Goal: Transaction & Acquisition: Purchase product/service

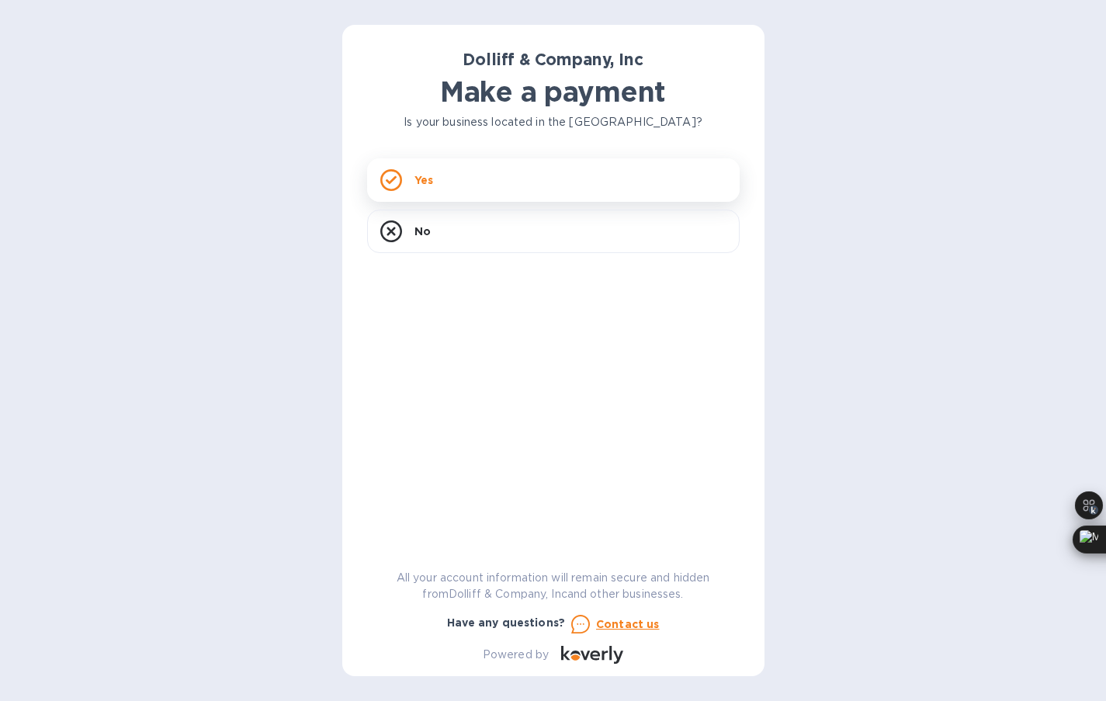
click at [461, 182] on div "Yes" at bounding box center [553, 179] width 373 height 43
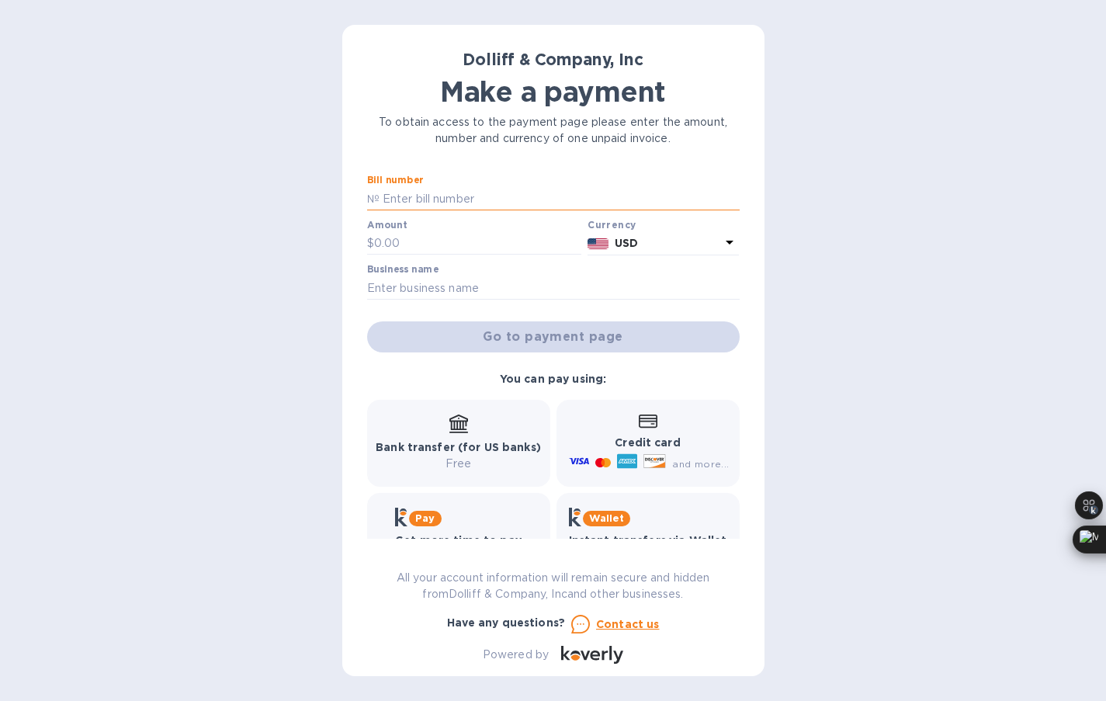
click at [445, 195] on input "text" at bounding box center [560, 198] width 360 height 23
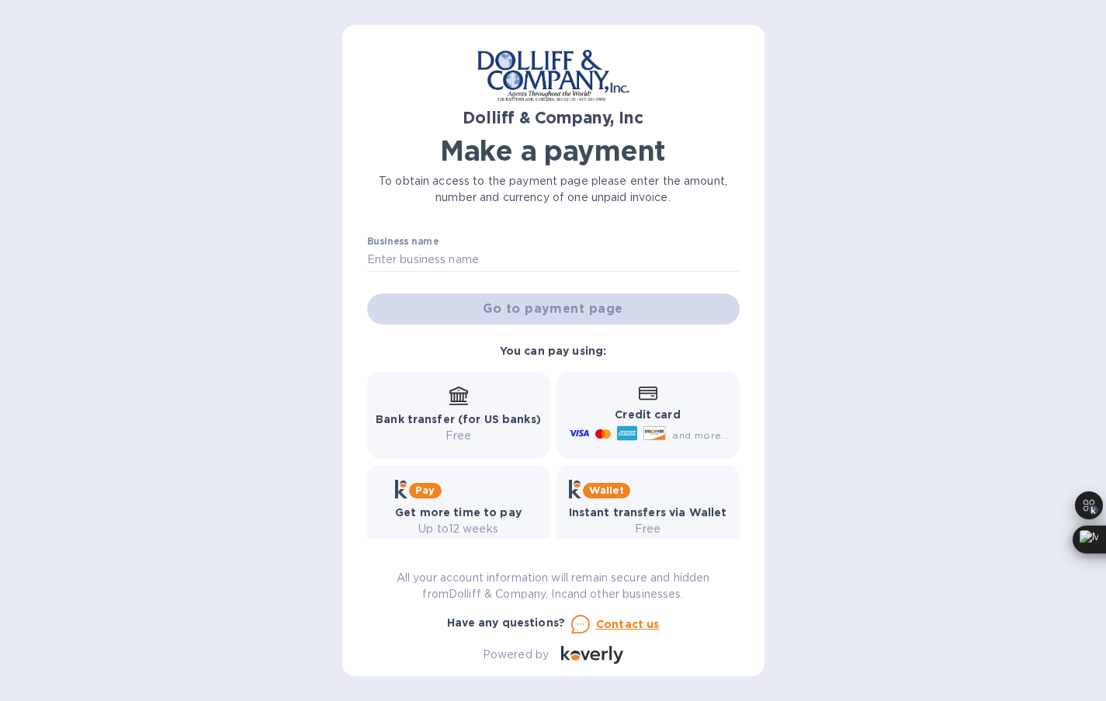
scroll to position [109, 0]
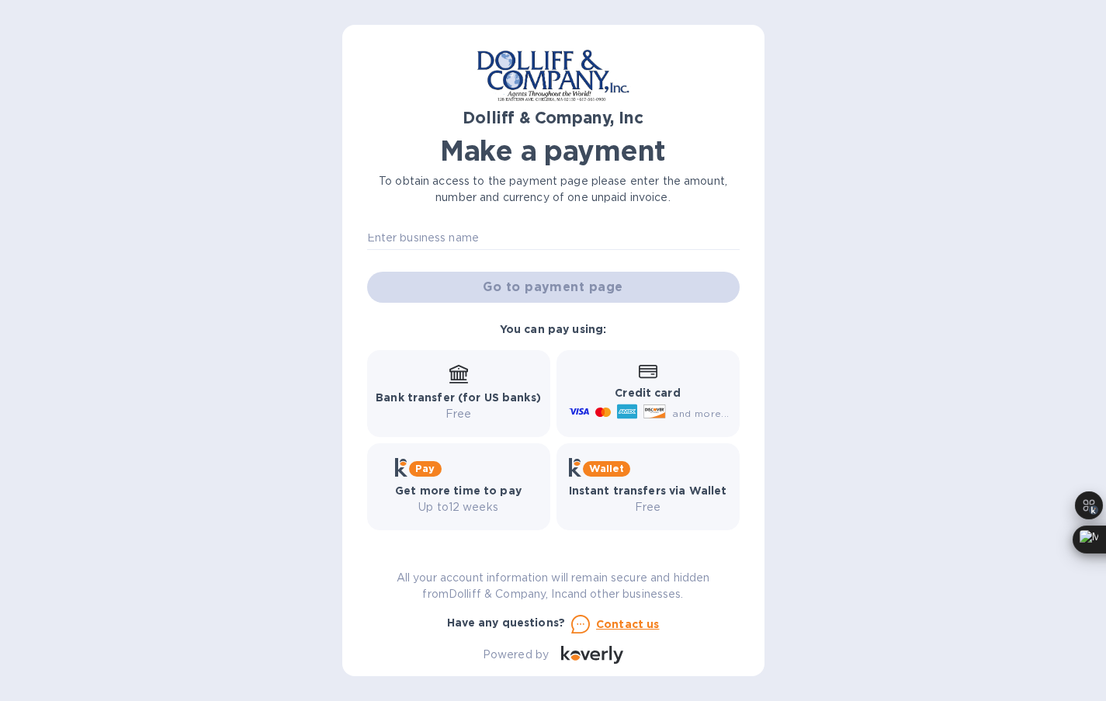
click at [647, 401] on p "Credit card" at bounding box center [647, 393] width 163 height 16
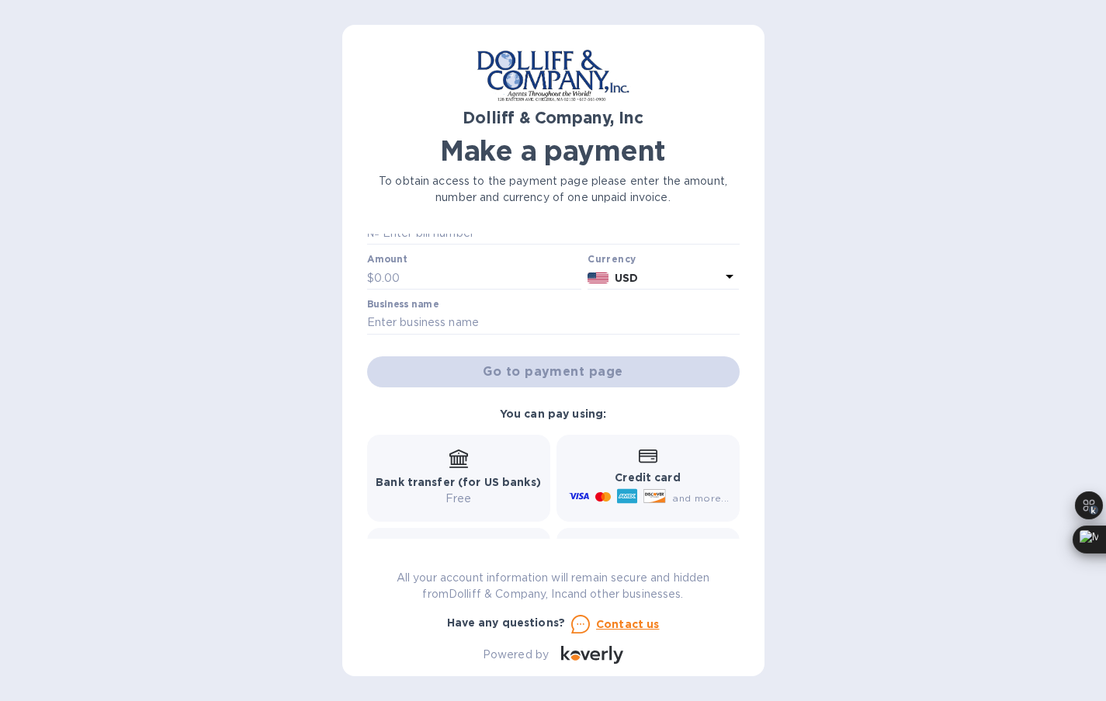
scroll to position [0, 0]
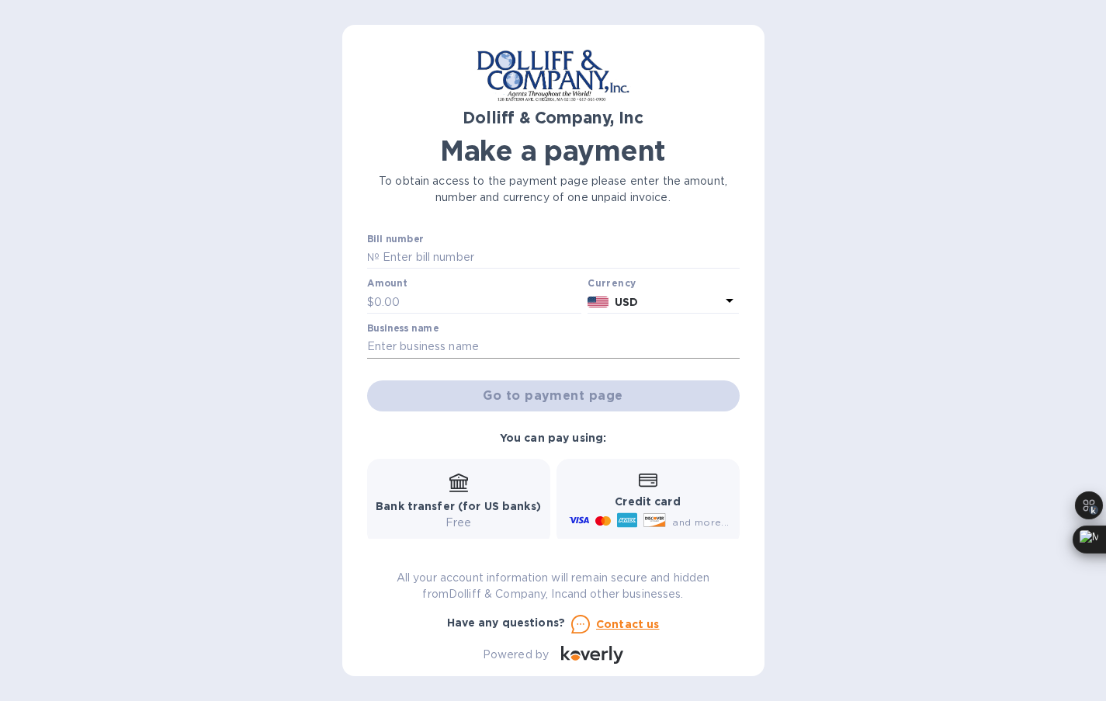
click at [397, 344] on input "text" at bounding box center [553, 346] width 373 height 23
type input "[PERSON_NAME] Goods"
click at [421, 285] on div "Amount $" at bounding box center [474, 296] width 215 height 36
click at [410, 300] on input "text" at bounding box center [478, 301] width 208 height 23
click at [426, 299] on input "19" at bounding box center [478, 301] width 208 height 23
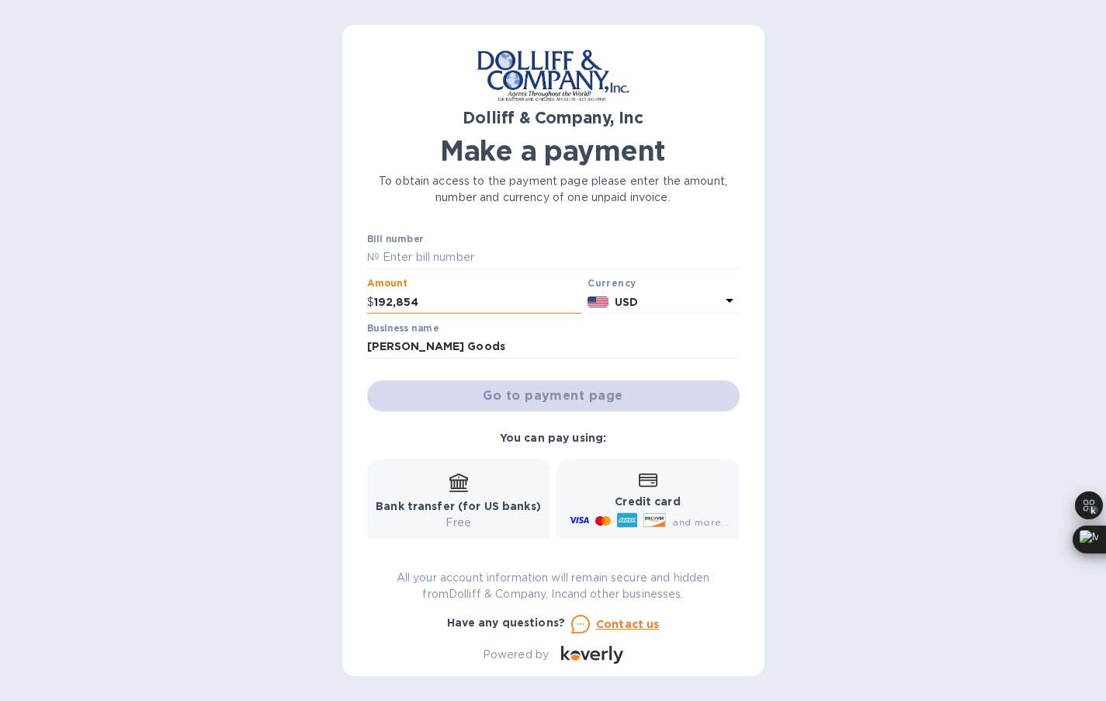
click at [404, 303] on input "192,854" at bounding box center [478, 301] width 208 height 23
type input "1,928.54"
click at [492, 262] on input "text" at bounding box center [560, 257] width 360 height 23
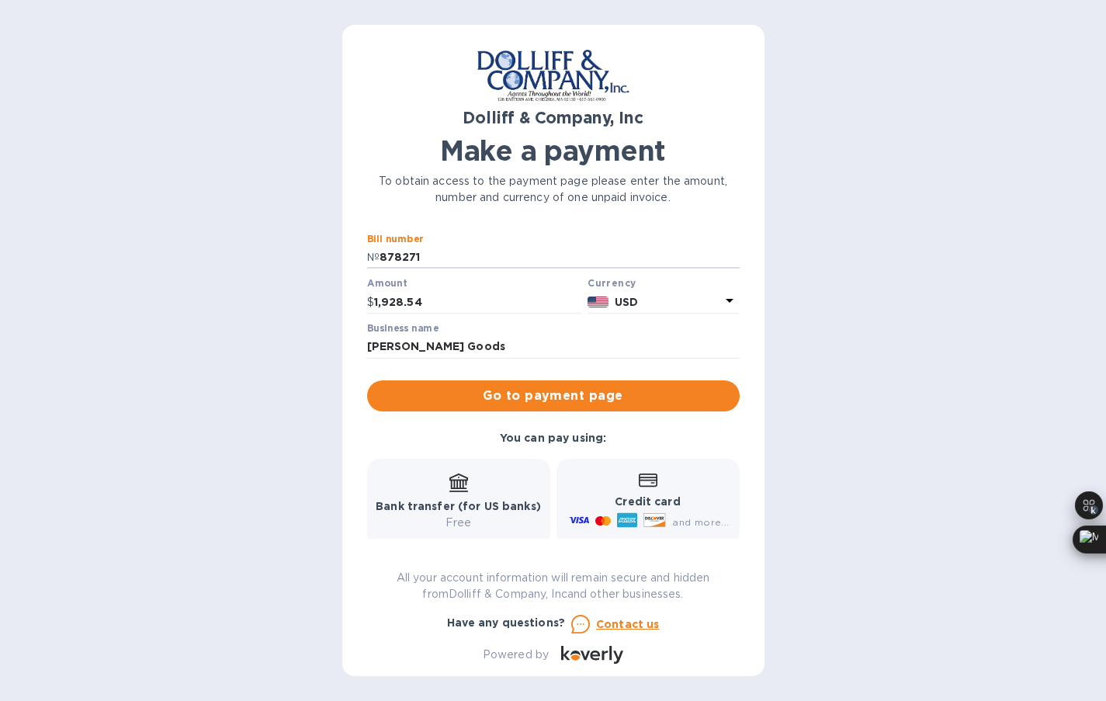
type input "878271"
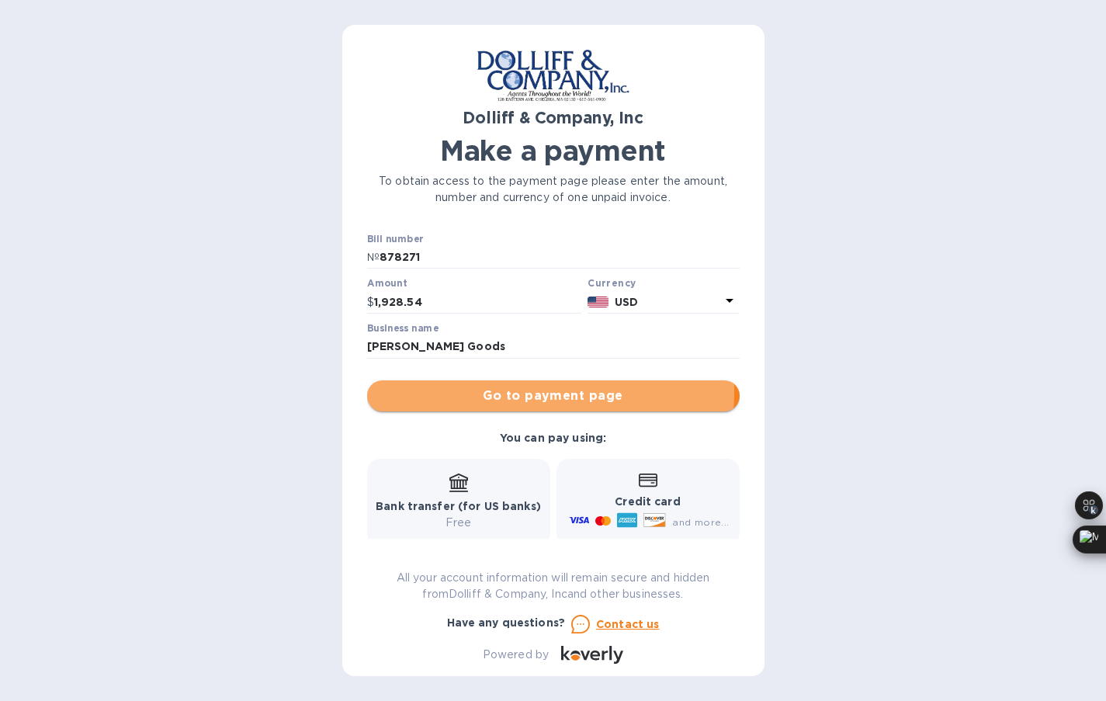
click at [437, 391] on span "Go to payment page" at bounding box center [554, 396] width 348 height 19
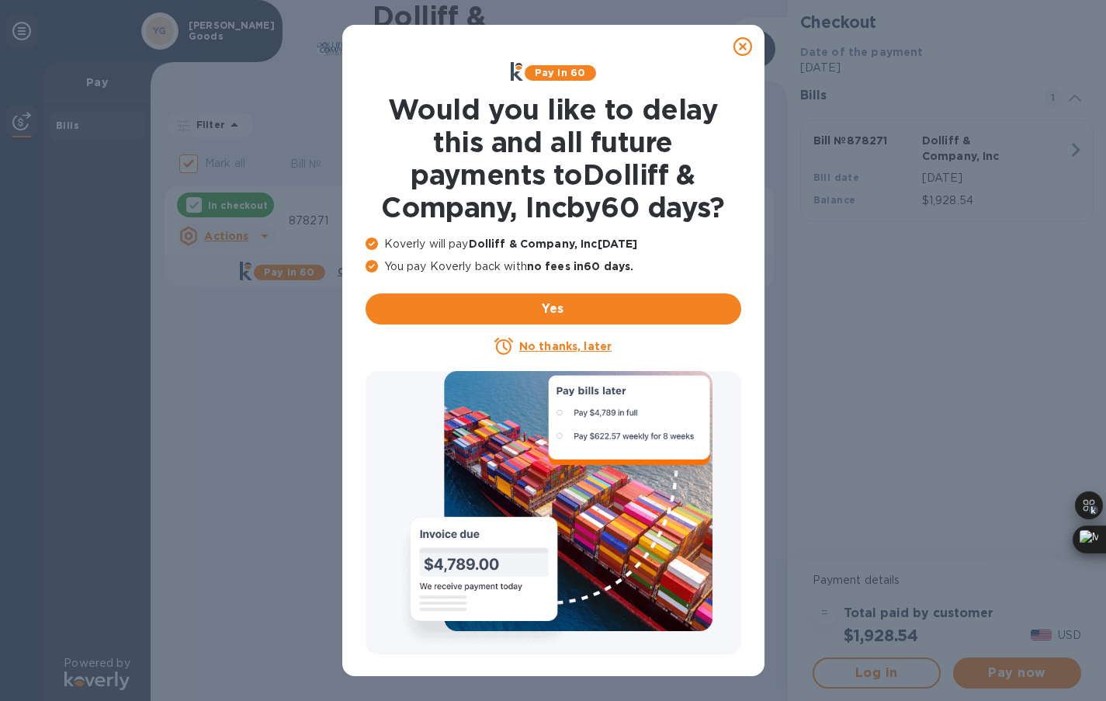
drag, startPoint x: 576, startPoint y: 345, endPoint x: 594, endPoint y: 182, distance: 164.0
click at [595, 183] on div "Pay in 60 Would you like to delay this and all future payments to Dolliff & Com…" at bounding box center [553, 209] width 388 height 306
click at [540, 297] on button "Yes" at bounding box center [554, 308] width 376 height 31
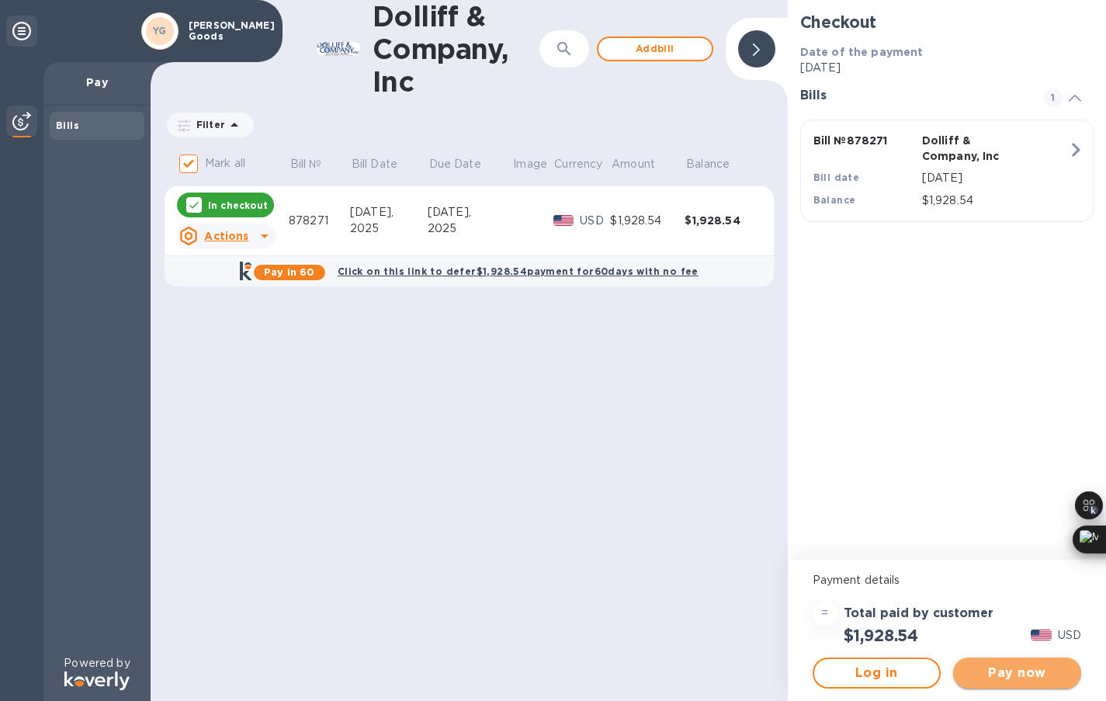
click at [996, 670] on span "Pay now" at bounding box center [1017, 673] width 103 height 19
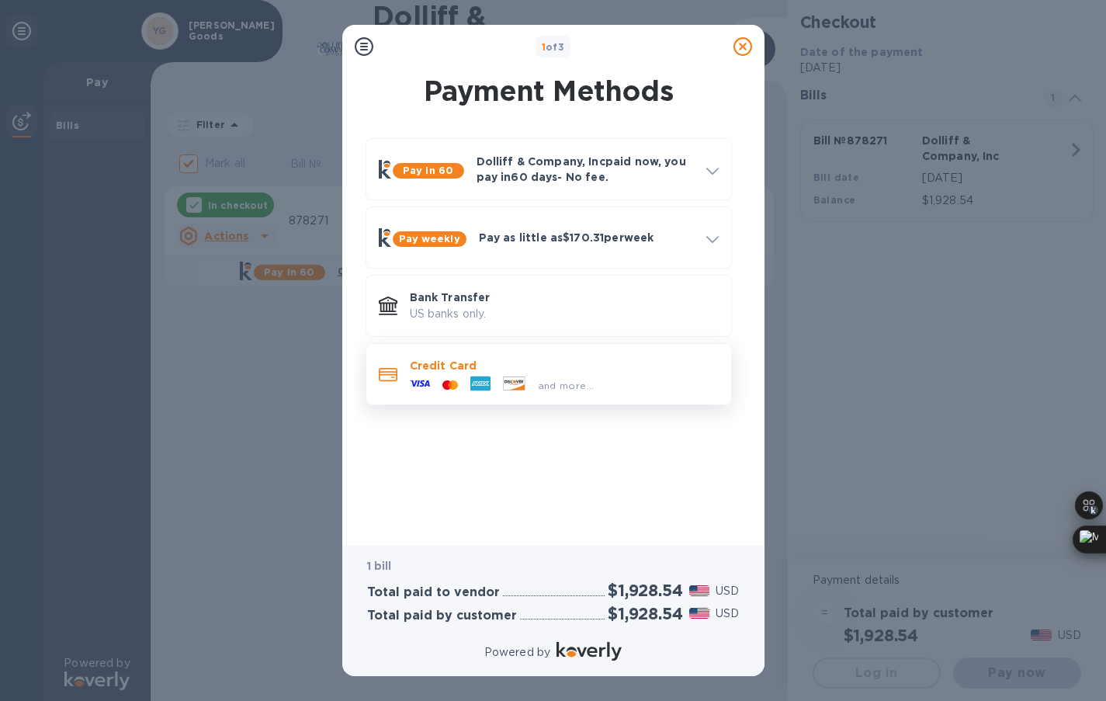
click at [554, 371] on p "Credit Card" at bounding box center [564, 366] width 309 height 16
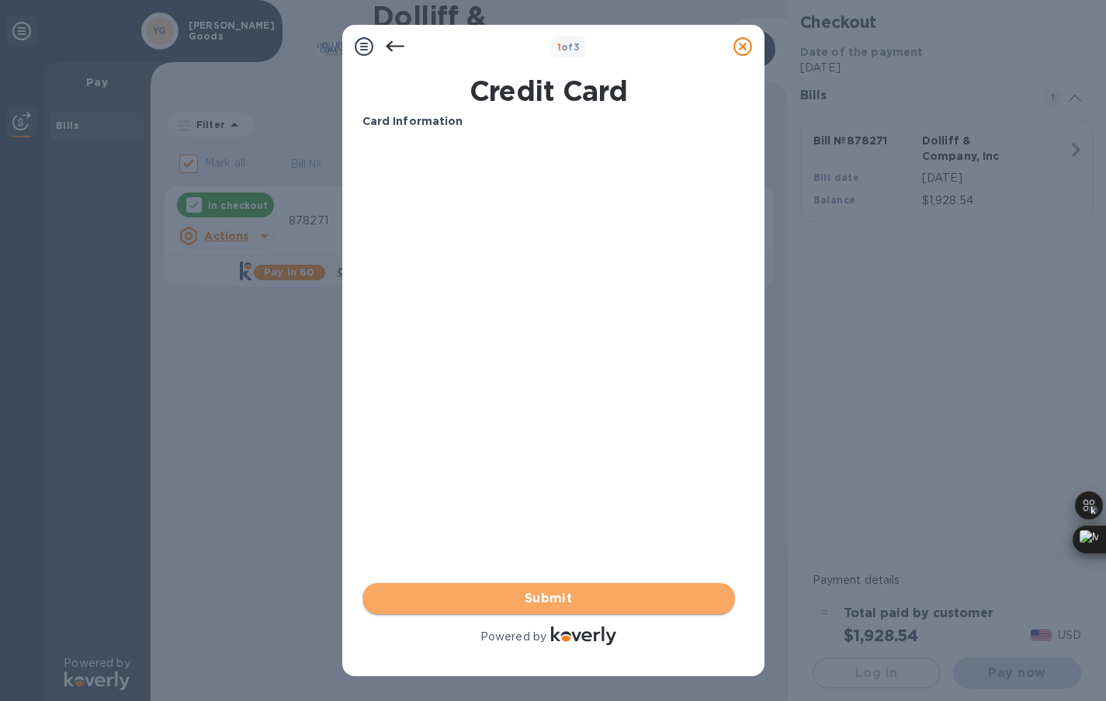
click at [541, 588] on button "Submit" at bounding box center [548, 598] width 373 height 31
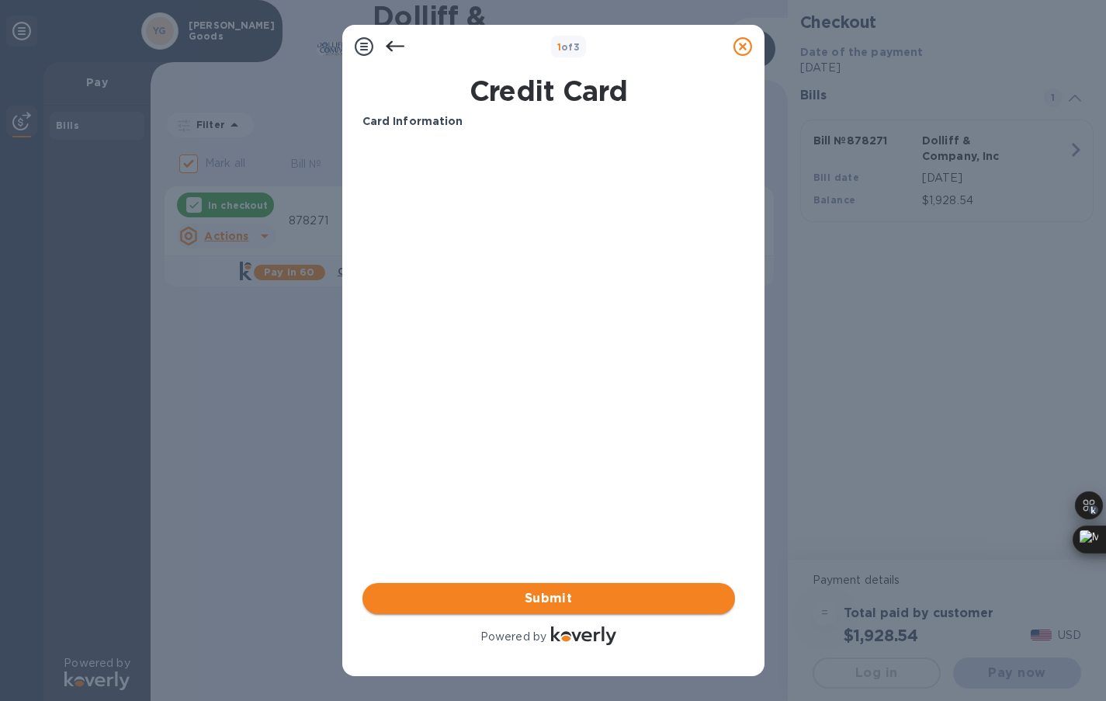
click at [541, 590] on span "Submit" at bounding box center [549, 598] width 348 height 19
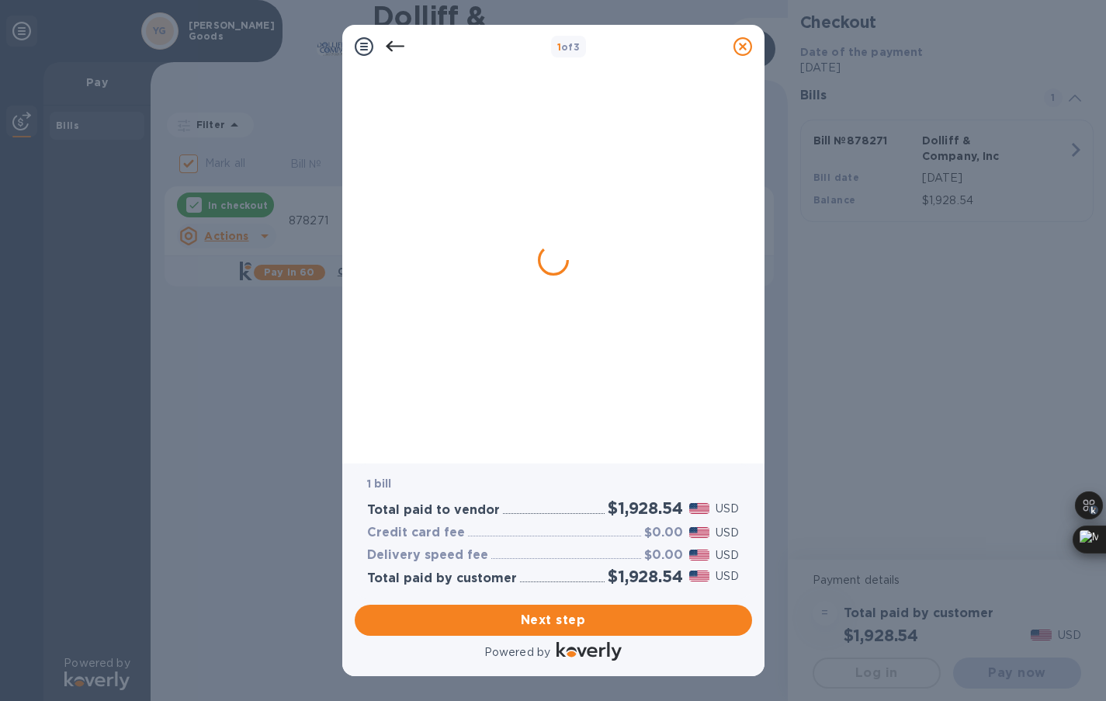
click at [537, 533] on div at bounding box center [554, 532] width 173 height 7
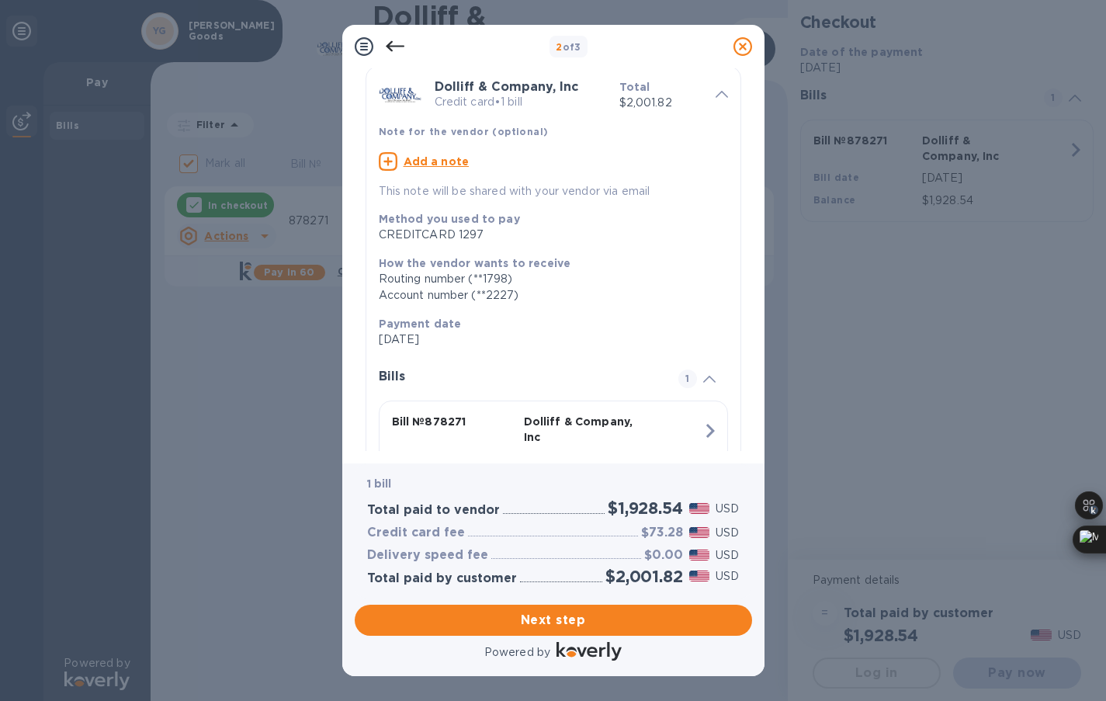
scroll to position [147, 0]
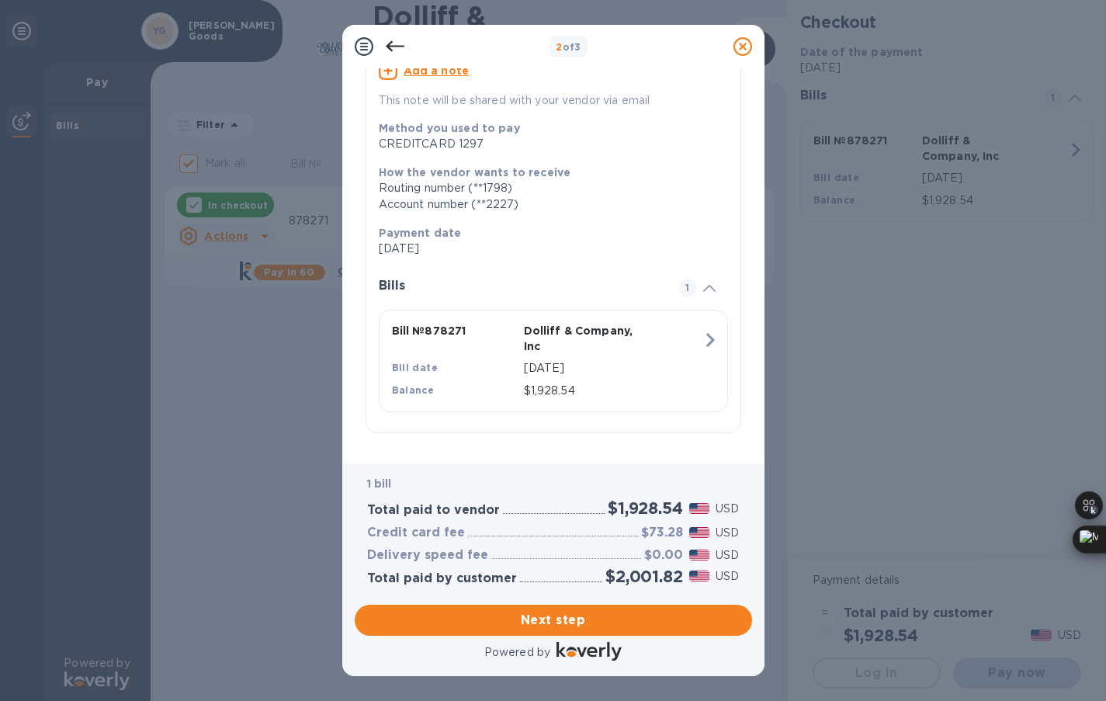
click at [394, 50] on icon at bounding box center [395, 46] width 19 height 19
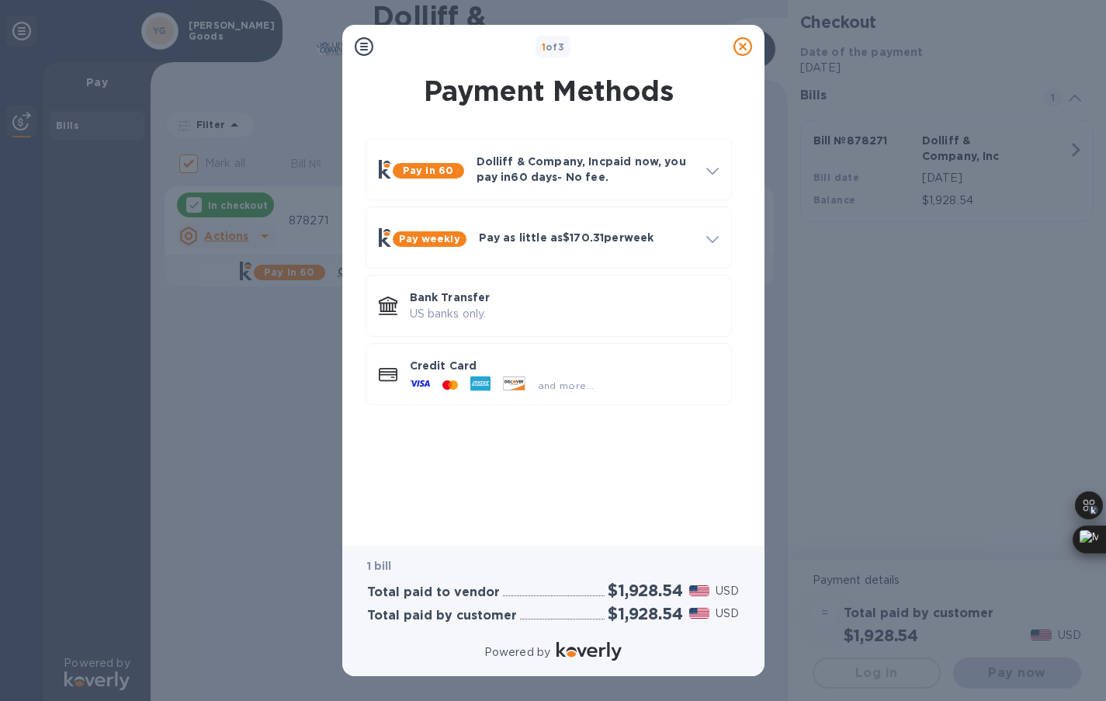
scroll to position [0, 0]
click at [473, 383] on icon at bounding box center [480, 383] width 20 height 15
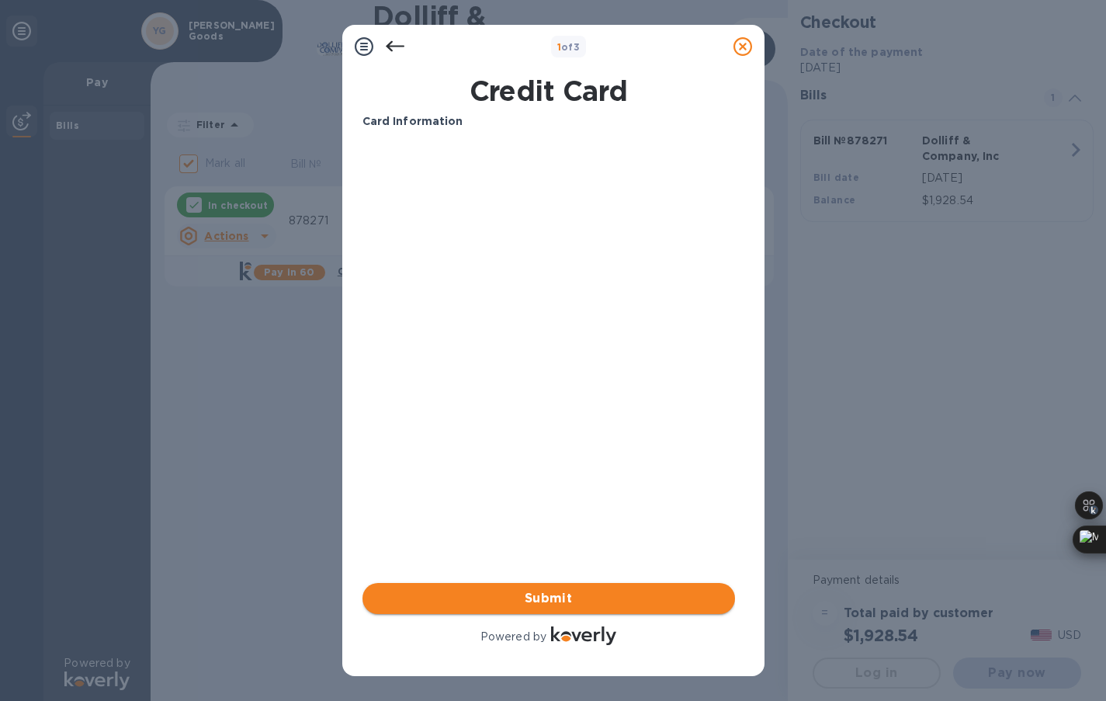
click at [534, 592] on span "Submit" at bounding box center [549, 598] width 348 height 19
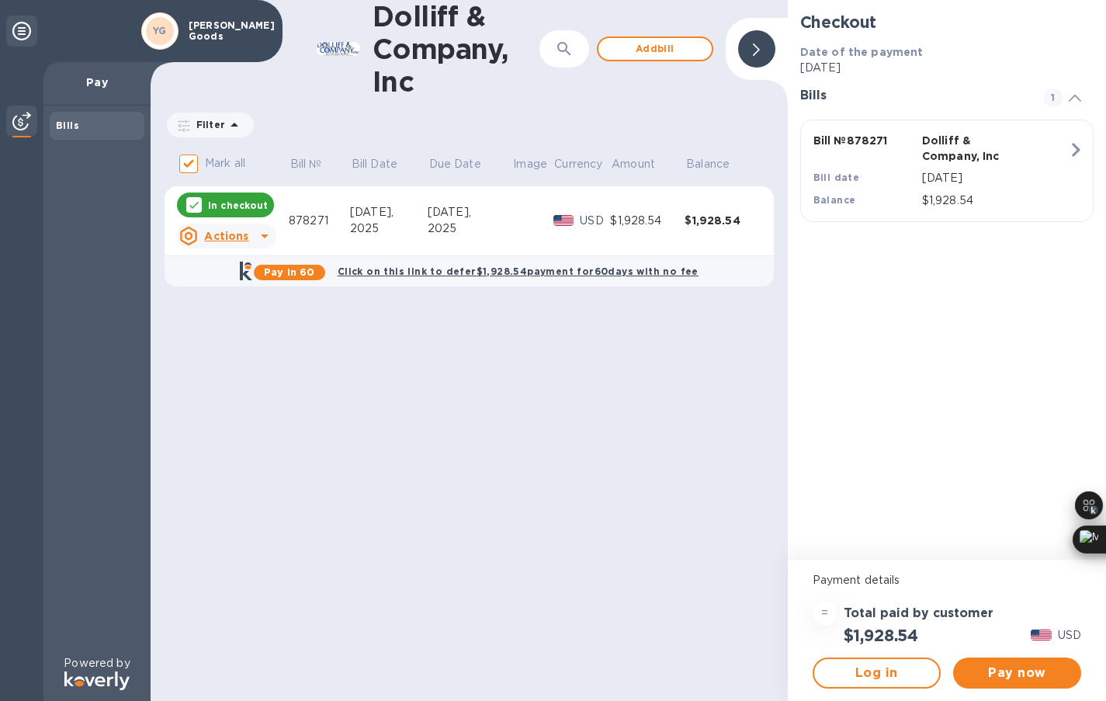
click at [260, 234] on icon at bounding box center [264, 236] width 19 height 19
click at [260, 234] on div at bounding box center [553, 350] width 1106 height 701
click at [1031, 674] on span "Pay now" at bounding box center [1017, 673] width 103 height 19
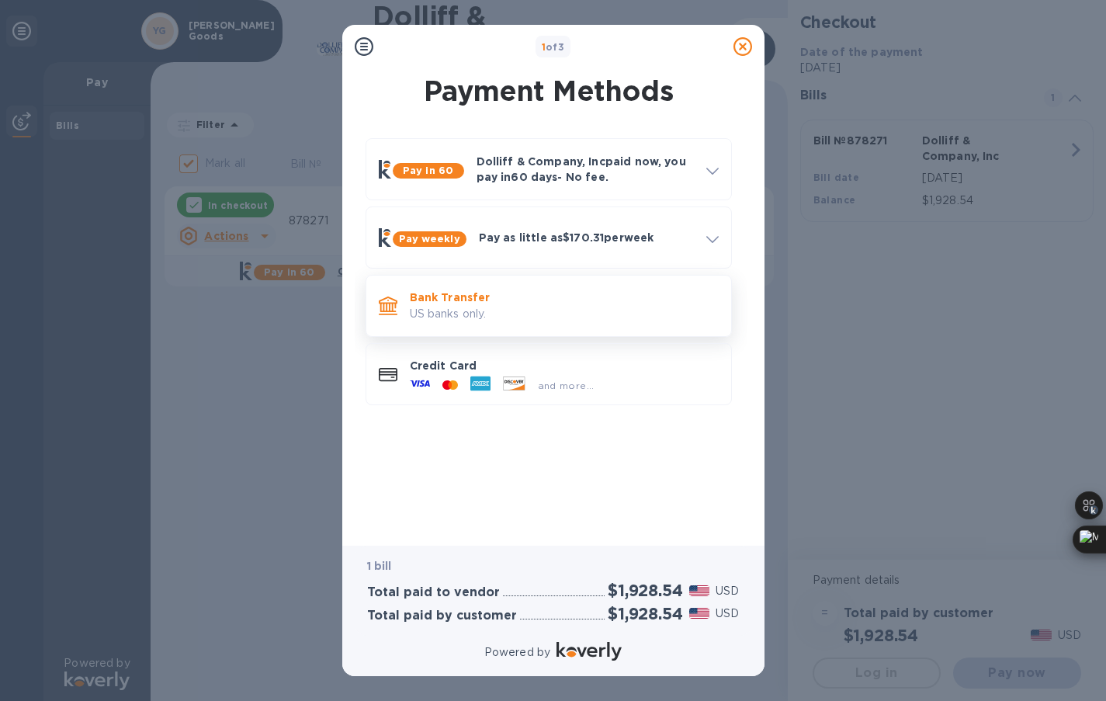
click at [531, 307] on p "US banks only." at bounding box center [564, 314] width 309 height 16
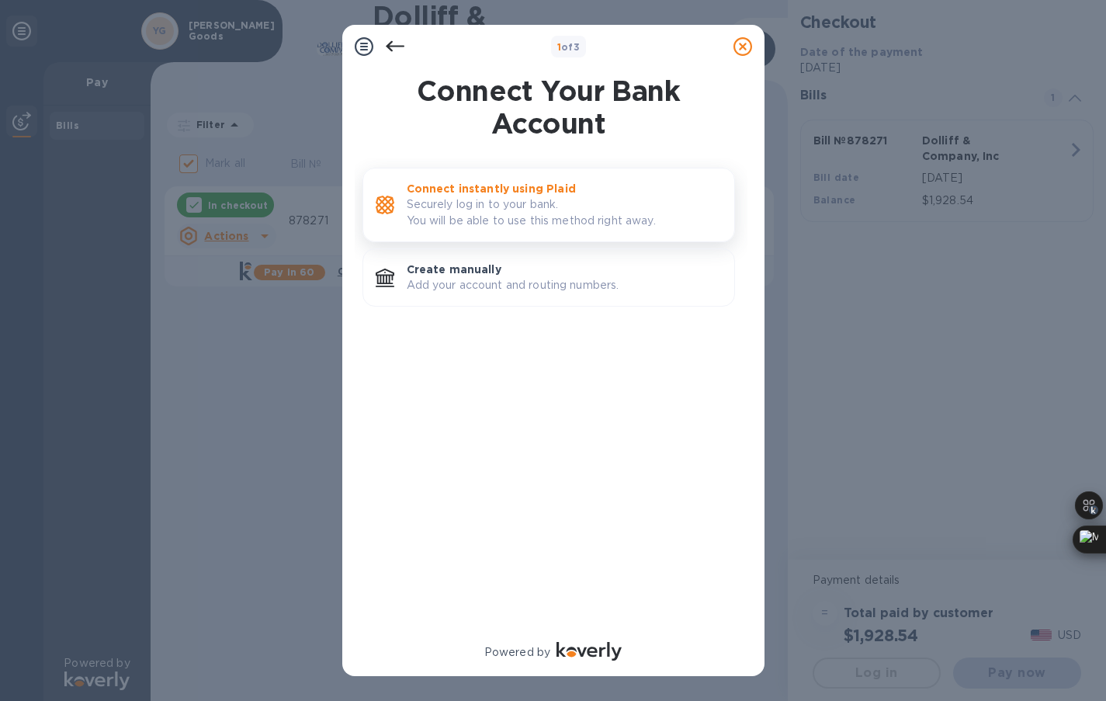
click at [555, 216] on p "Securely log in to your bank. You will be able to use this method right away." at bounding box center [564, 212] width 315 height 33
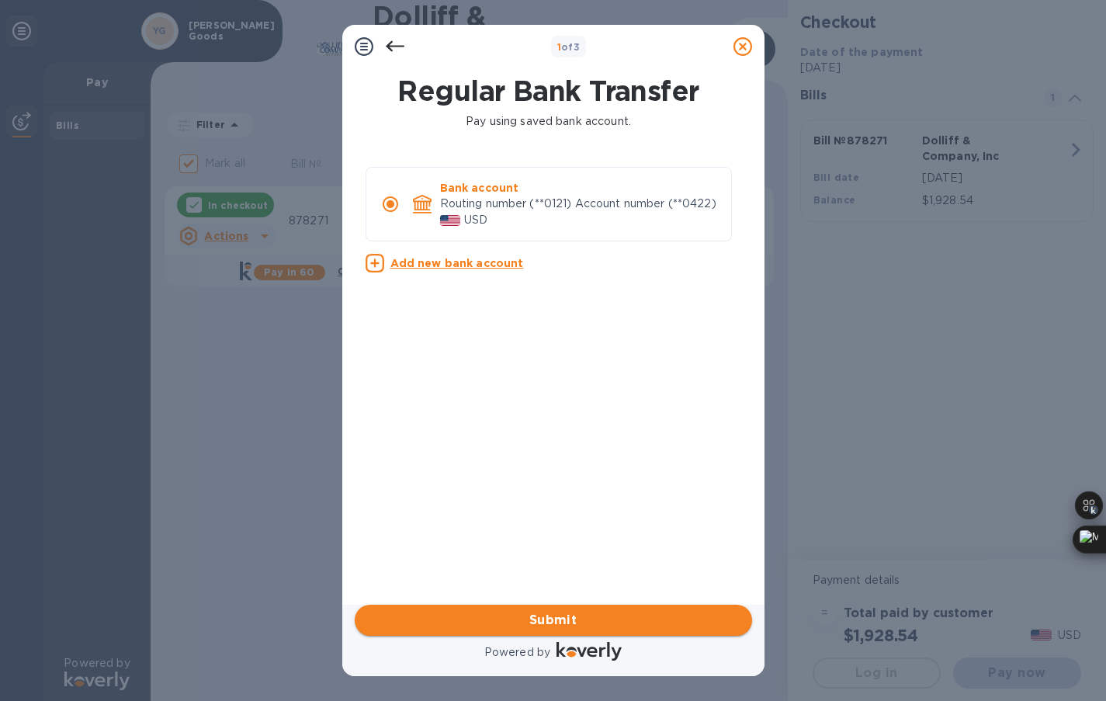
click at [425, 609] on button "Submit" at bounding box center [553, 620] width 397 height 31
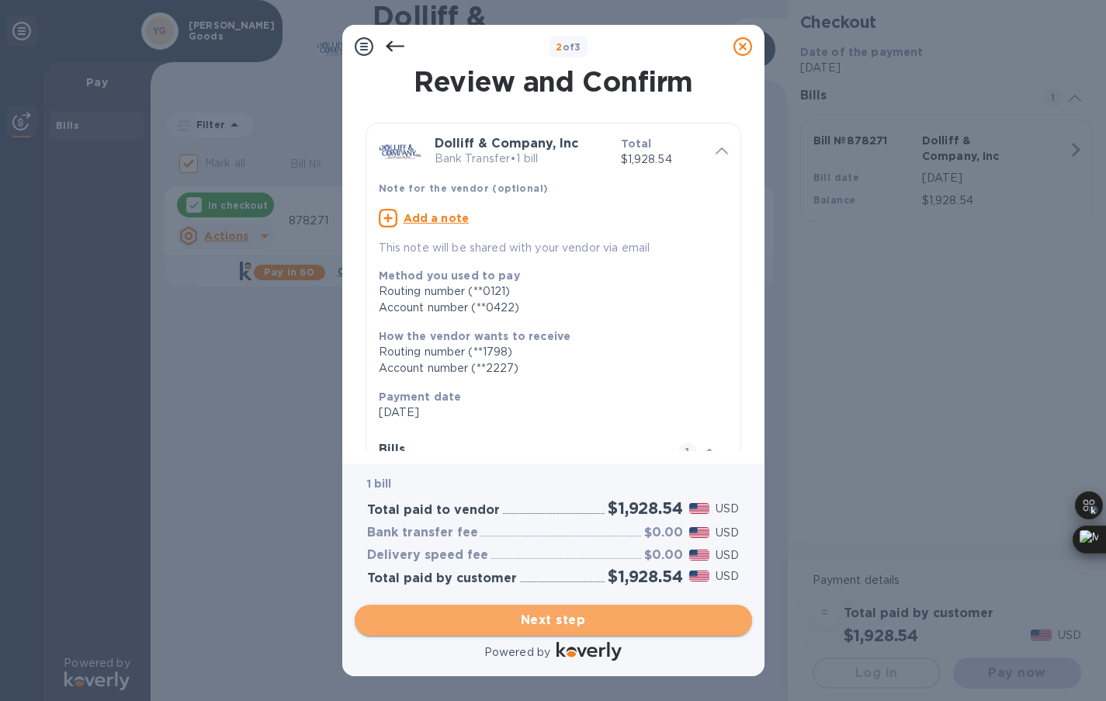
click at [581, 626] on span "Next step" at bounding box center [553, 620] width 373 height 19
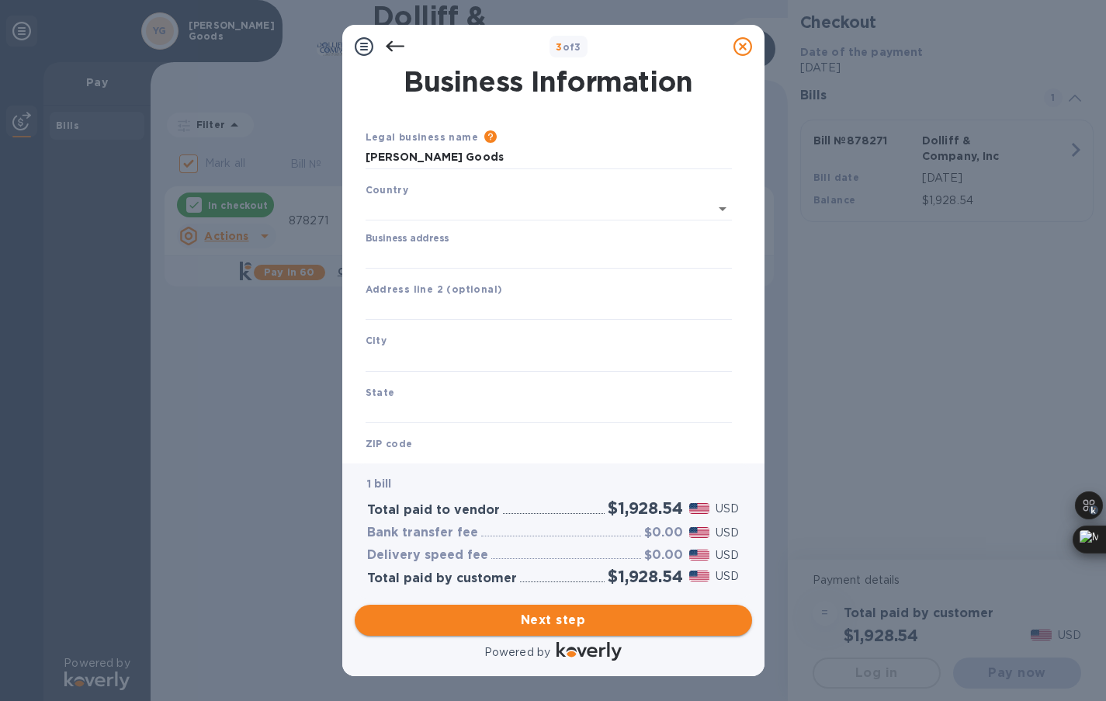
type input "[GEOGRAPHIC_DATA]"
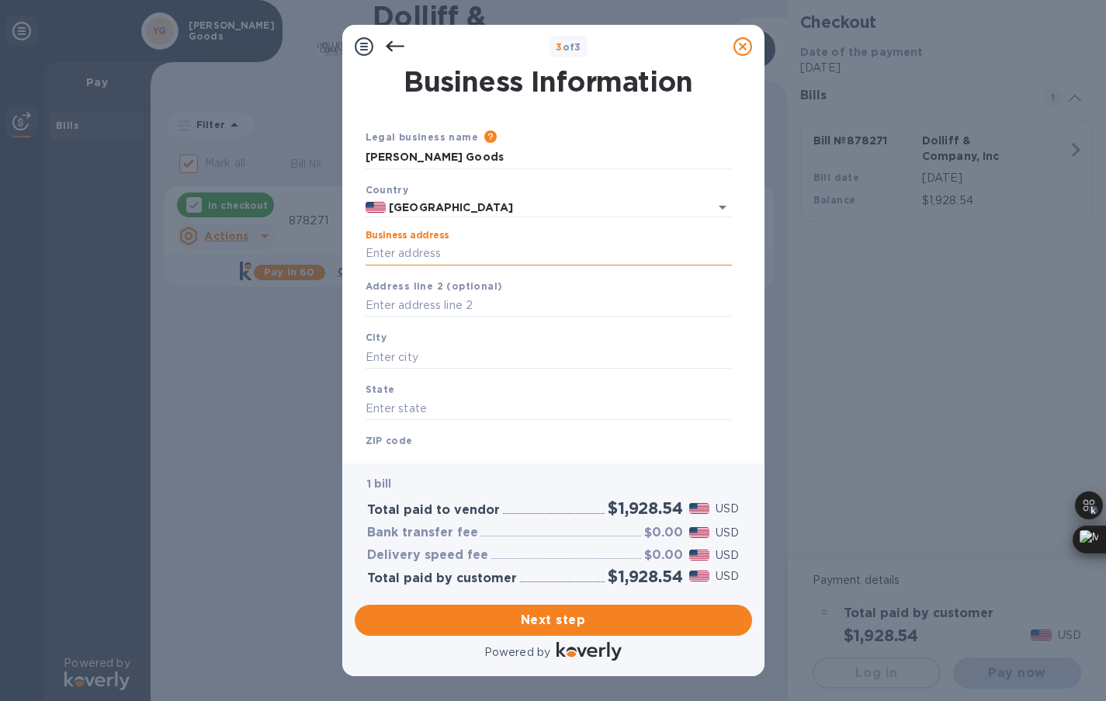
click at [540, 258] on input "Business address" at bounding box center [549, 253] width 366 height 23
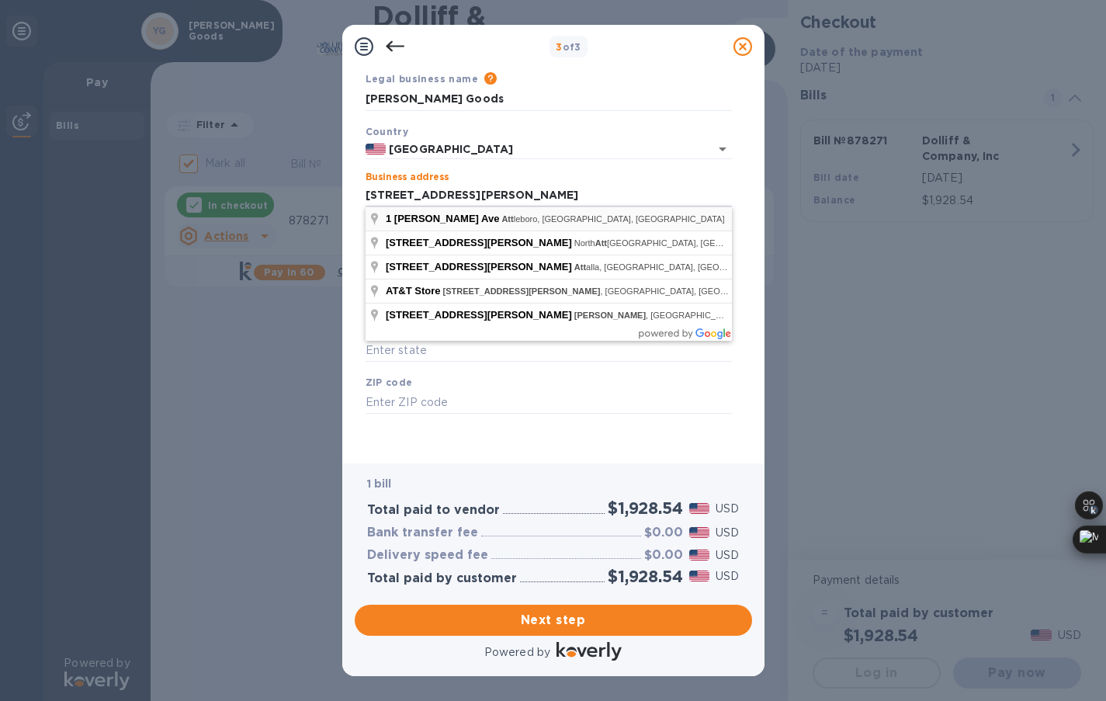
type input "[STREET_ADDRESS][PERSON_NAME]"
type input "Attleboro"
type input "MA"
type input "02703"
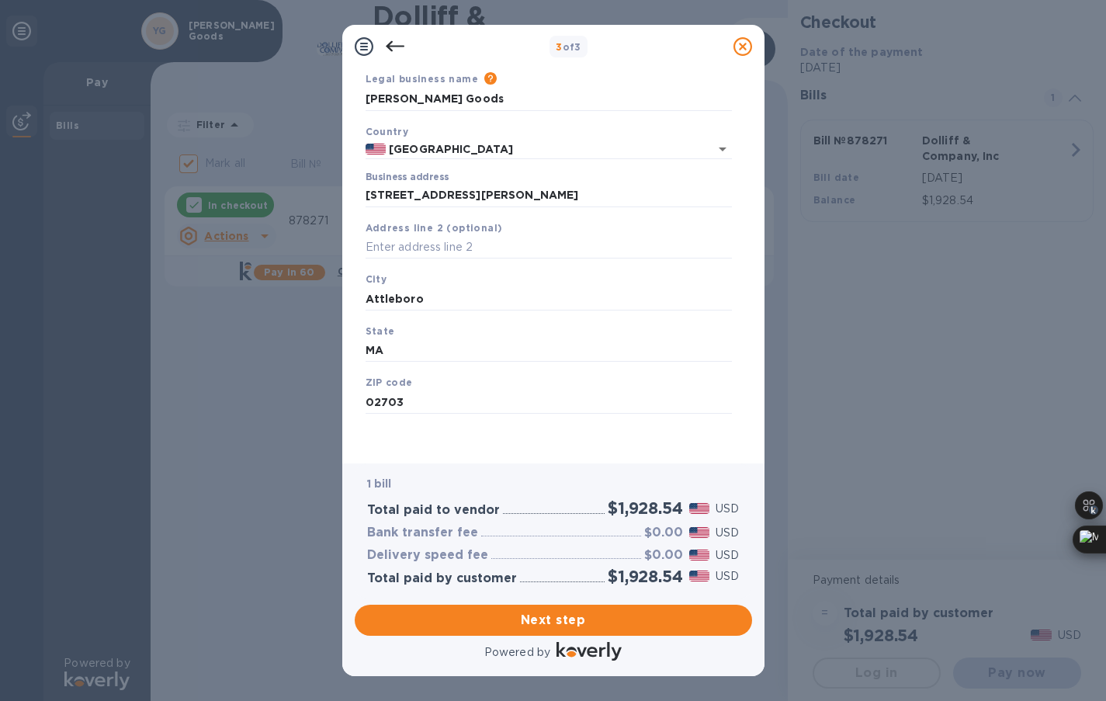
click at [479, 231] on b "Address line 2 (optional)" at bounding box center [434, 228] width 137 height 12
click at [477, 236] on input "text" at bounding box center [549, 247] width 366 height 23
type input "unit 2"
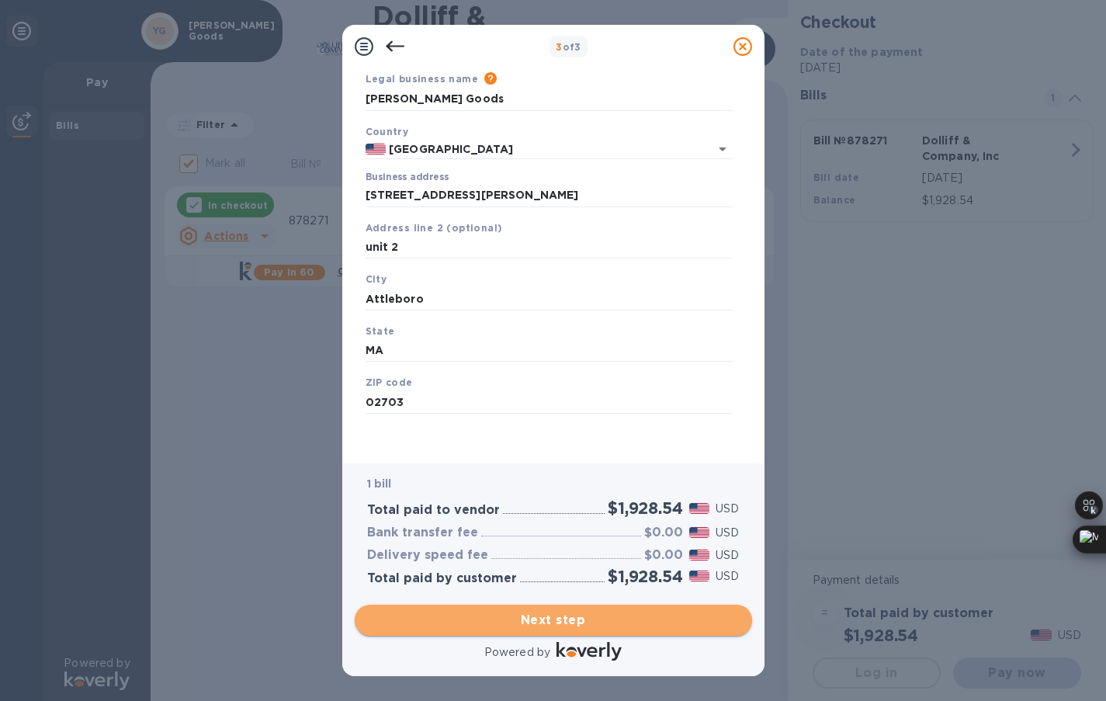
click at [518, 616] on span "Next step" at bounding box center [553, 620] width 373 height 19
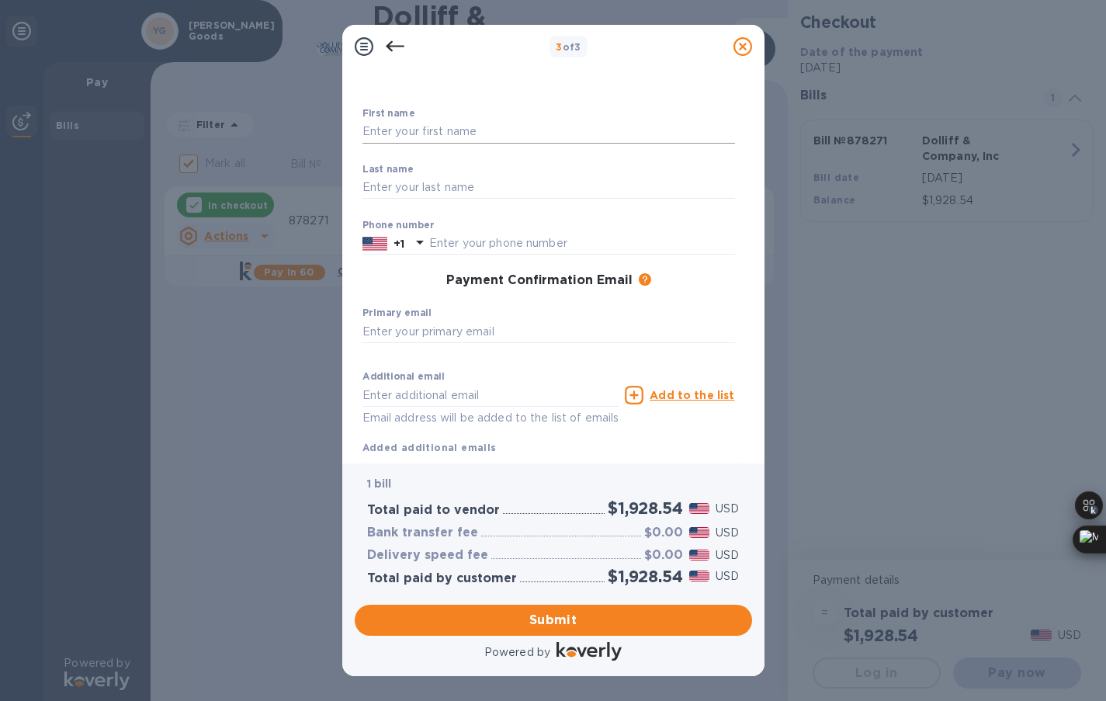
click at [396, 130] on input "text" at bounding box center [548, 131] width 373 height 23
type input "0"
type input "oussama"
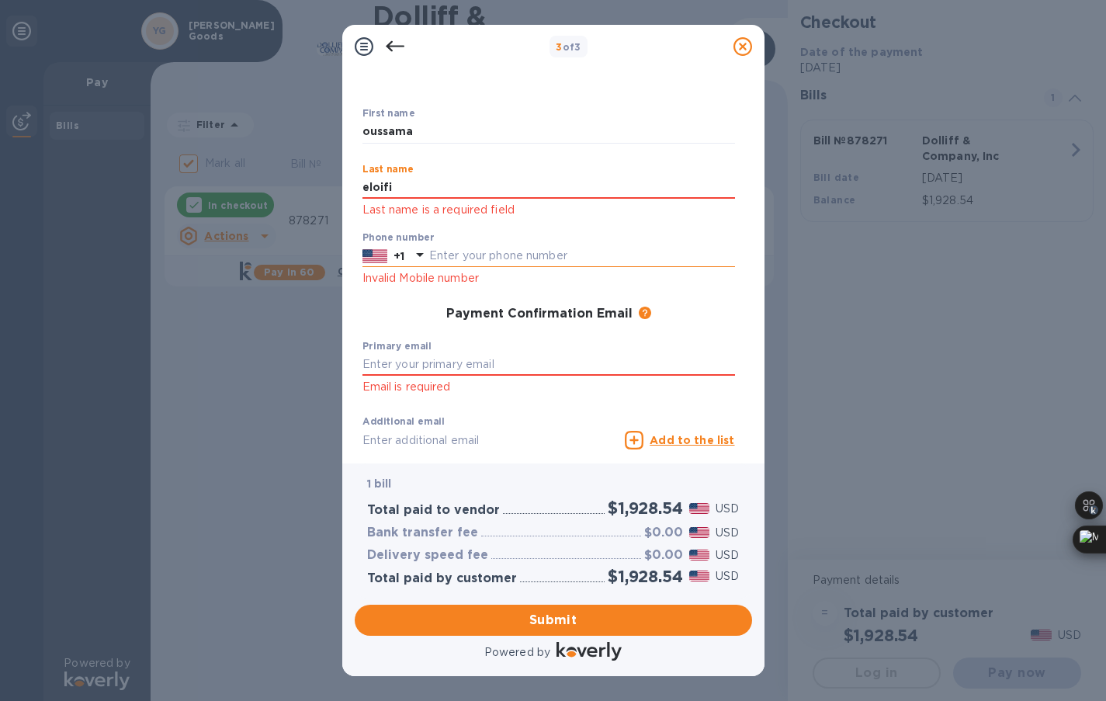
type input "eloifi"
click at [451, 255] on div "Phone number +1 Invalid Mobile number" at bounding box center [548, 260] width 373 height 56
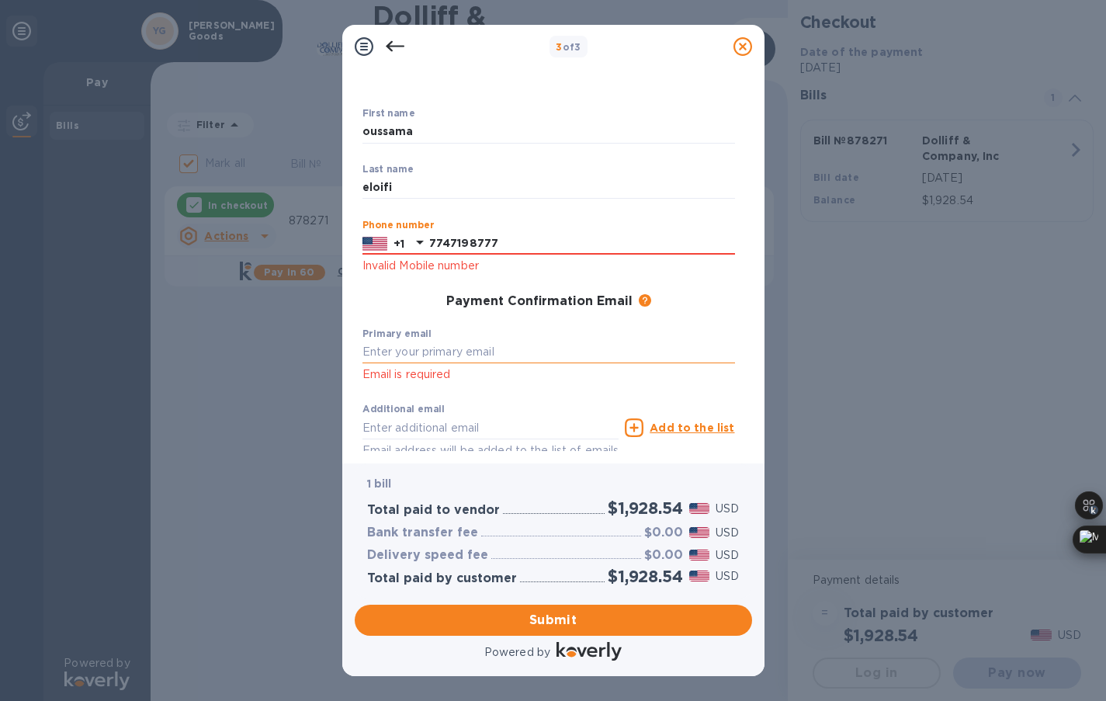
type input "7747198777"
click at [451, 352] on input "text" at bounding box center [548, 352] width 373 height 23
type input "[EMAIL_ADDRESS][DOMAIN_NAME]"
click at [440, 426] on div "Additional email Email address will be added to the list of emails" at bounding box center [490, 432] width 257 height 56
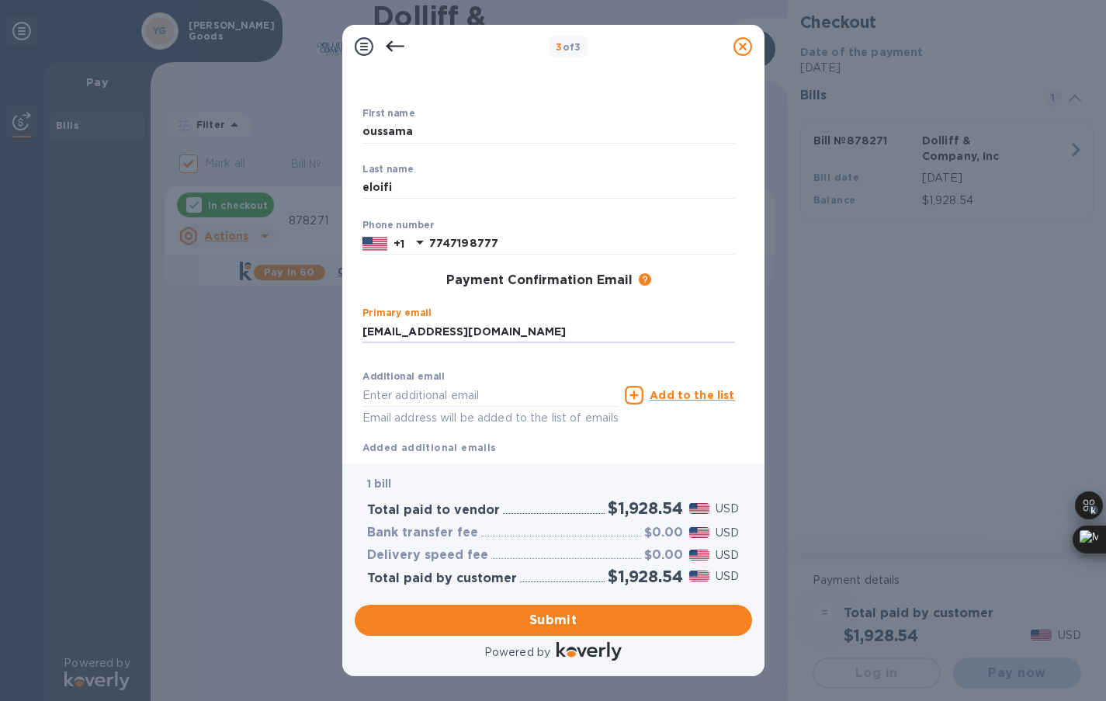
drag, startPoint x: 528, startPoint y: 334, endPoint x: 278, endPoint y: 331, distance: 249.9
click at [278, 331] on div "3 of 3 Payment Contact Information First name [PERSON_NAME] ​ Last name [PERSON…" at bounding box center [553, 350] width 1106 height 701
click at [412, 402] on input "text" at bounding box center [490, 394] width 257 height 23
paste input "[EMAIL_ADDRESS][DOMAIN_NAME]"
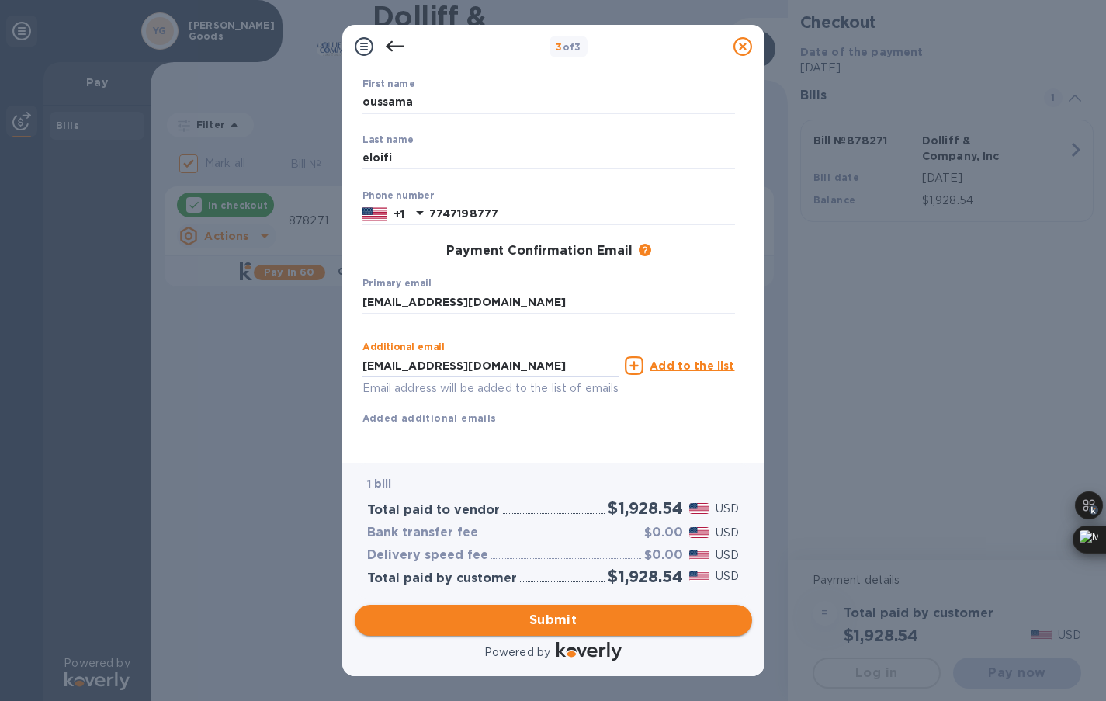
type input "[EMAIL_ADDRESS][DOMAIN_NAME]"
click at [560, 611] on span "Submit" at bounding box center [553, 620] width 373 height 19
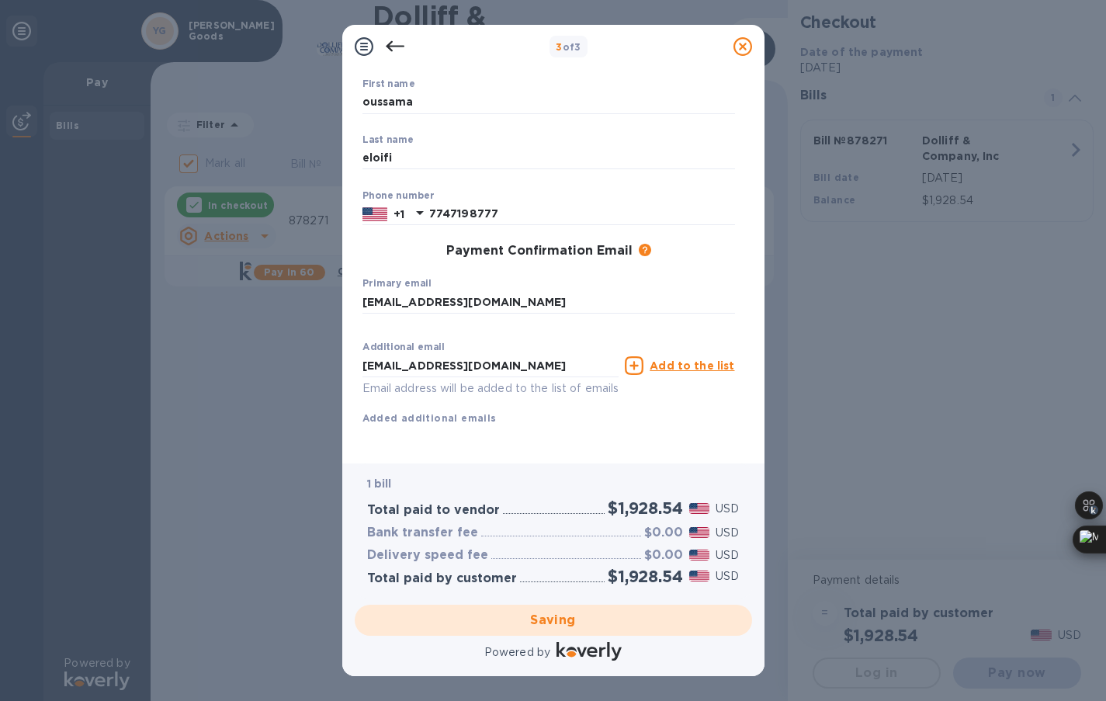
checkbox input "false"
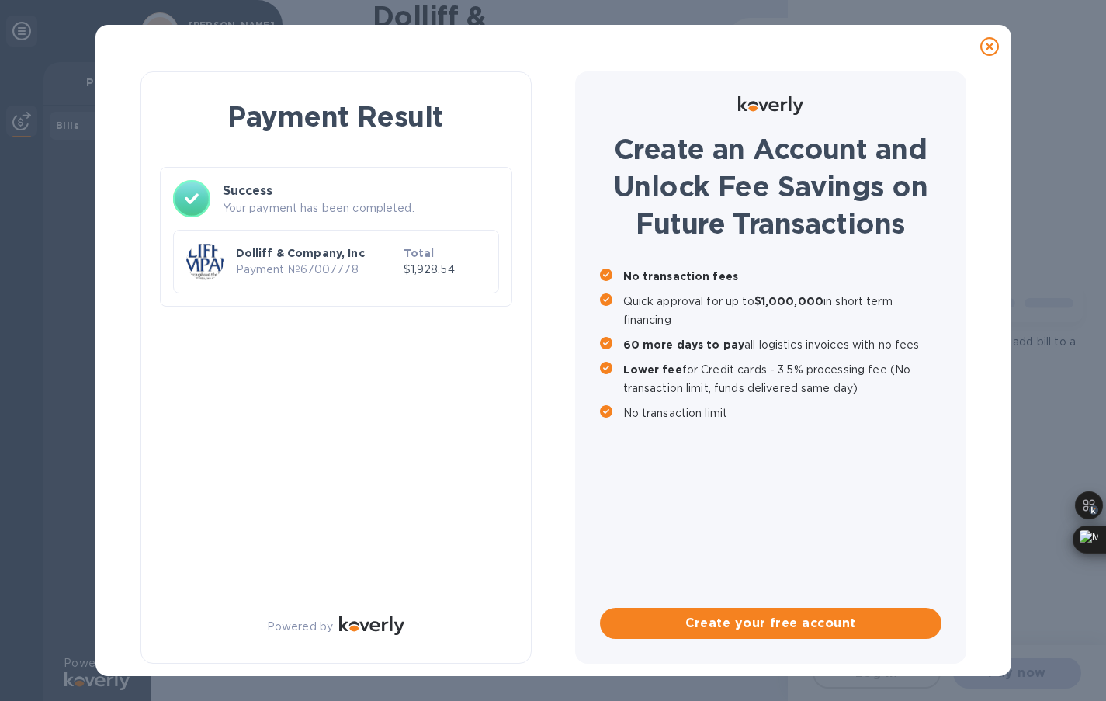
scroll to position [0, 0]
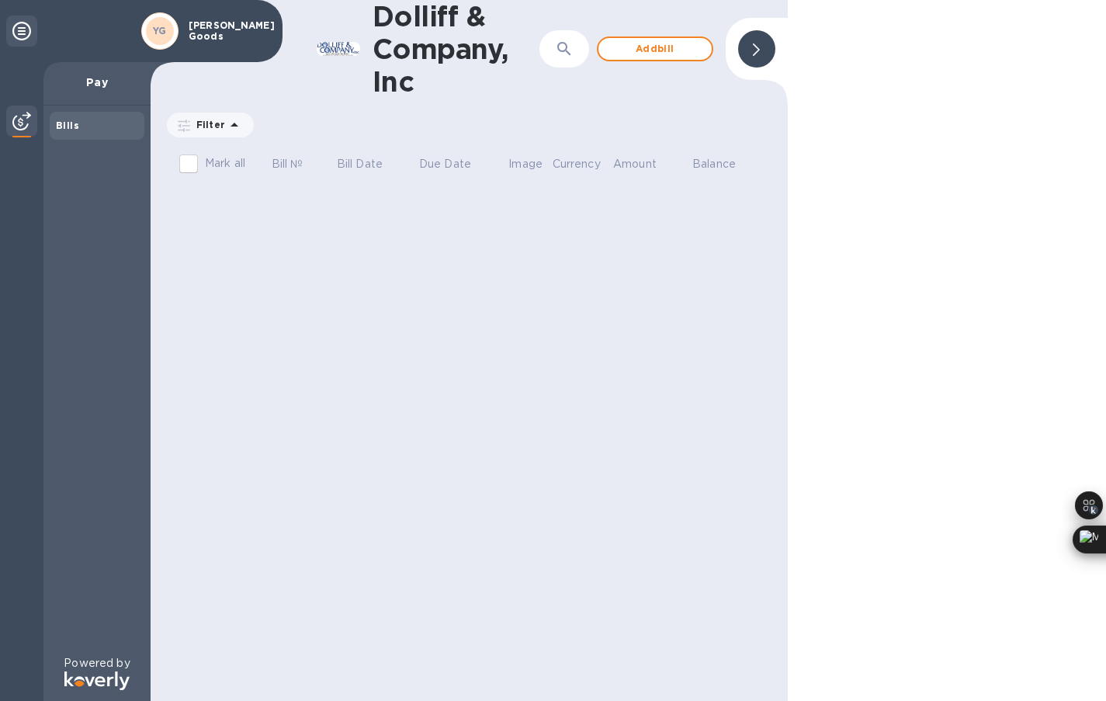
click at [984, 40] on div at bounding box center [947, 350] width 318 height 701
click at [753, 47] on icon at bounding box center [756, 49] width 7 height 12
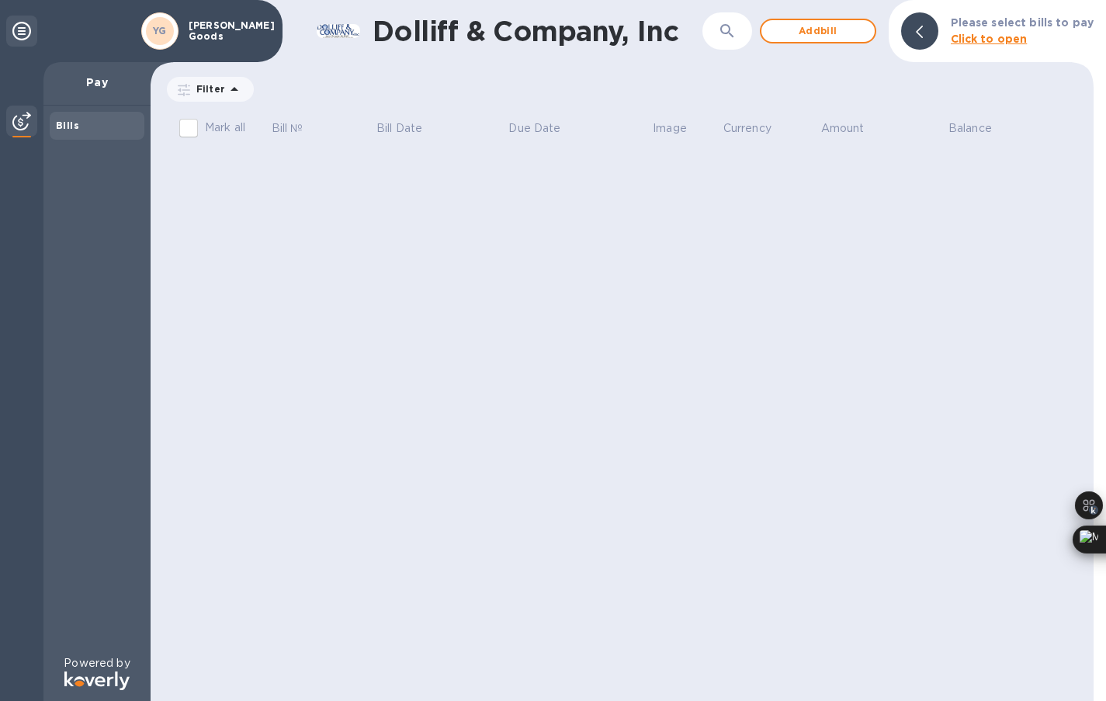
click at [29, 36] on icon at bounding box center [21, 31] width 19 height 19
